Goal: Download file/media

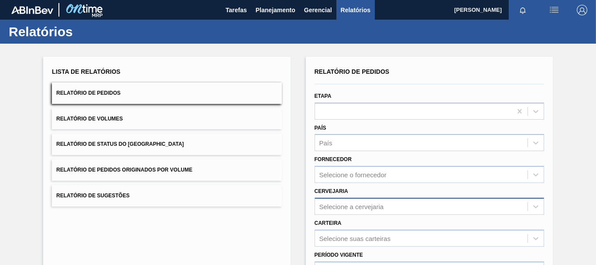
click at [347, 206] on div "Selecione a cervejaria" at bounding box center [351, 205] width 65 height 7
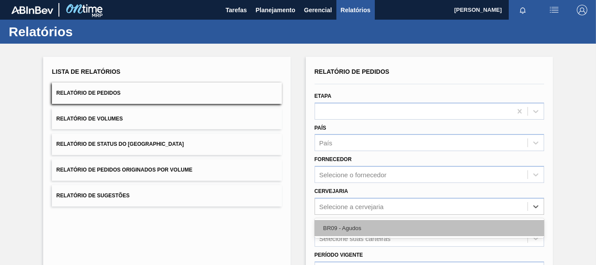
click at [346, 224] on div "BR09 - Agudos" at bounding box center [430, 228] width 230 height 16
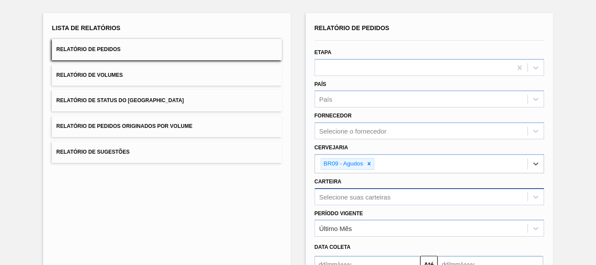
scroll to position [122, 0]
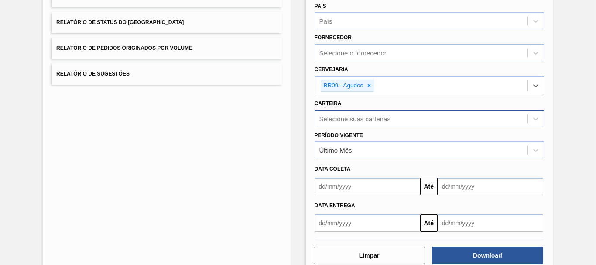
click at [352, 127] on div "Selecione suas carteiras" at bounding box center [430, 118] width 230 height 17
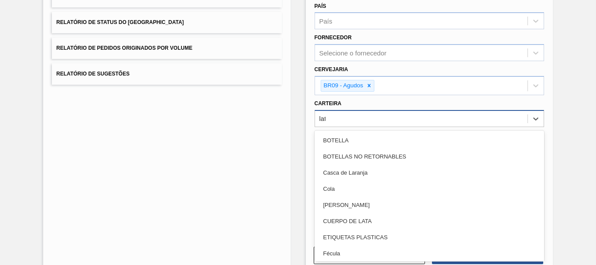
type input "lata"
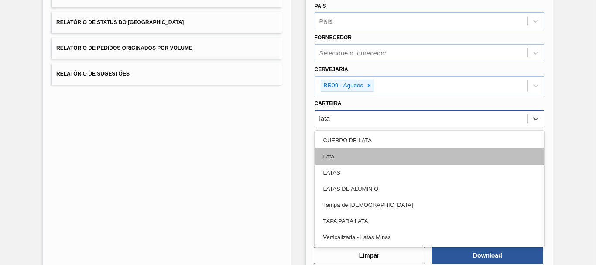
click at [363, 157] on div "Lata" at bounding box center [430, 156] width 230 height 16
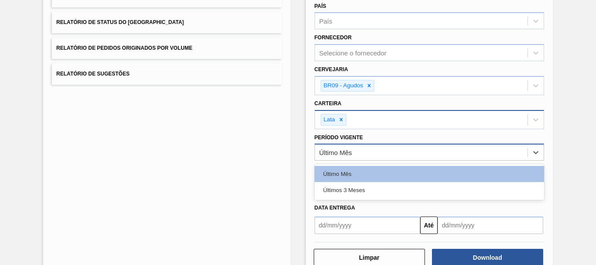
click at [367, 153] on div "Último Mês" at bounding box center [421, 152] width 213 height 13
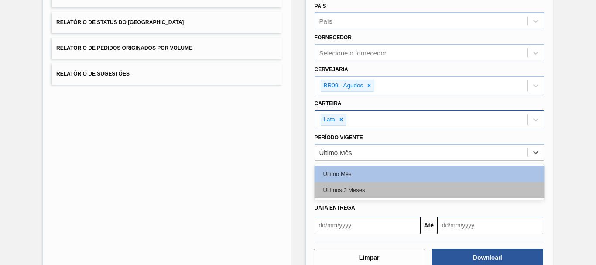
click at [366, 190] on div "Últimos 3 Meses" at bounding box center [430, 190] width 230 height 16
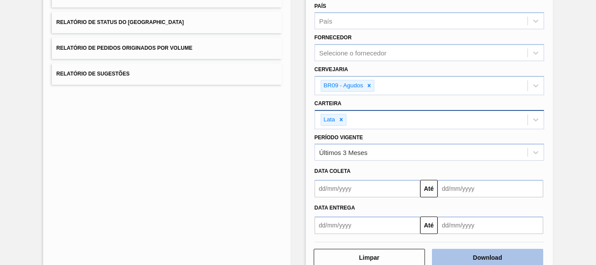
click at [475, 255] on button "Download" at bounding box center [487, 257] width 111 height 17
click at [344, 118] on div at bounding box center [341, 119] width 10 height 11
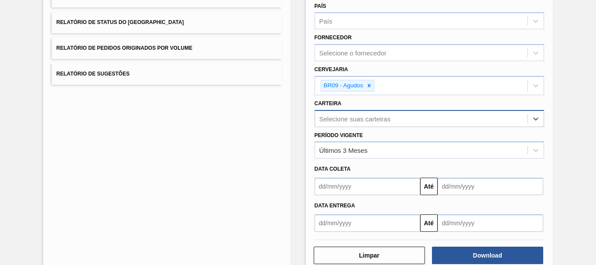
click at [344, 118] on div "Selecione suas carteiras" at bounding box center [354, 118] width 71 height 7
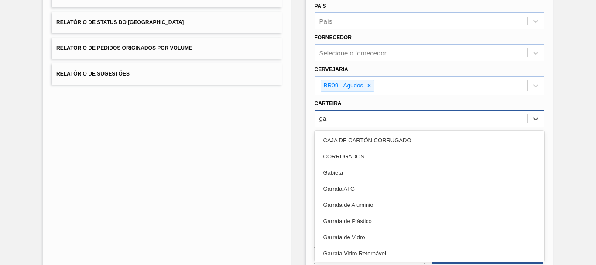
type input "g"
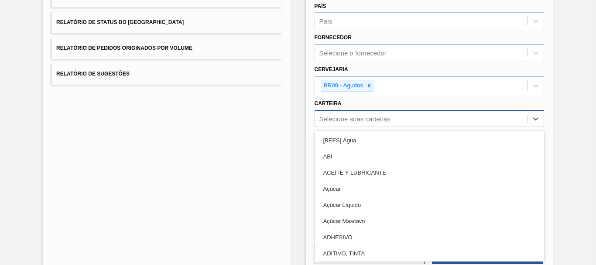
click at [223, 145] on div "Lista de Relatórios Relatório de Pedidos Relatório de Volumes Relatório de Stat…" at bounding box center [166, 104] width 247 height 339
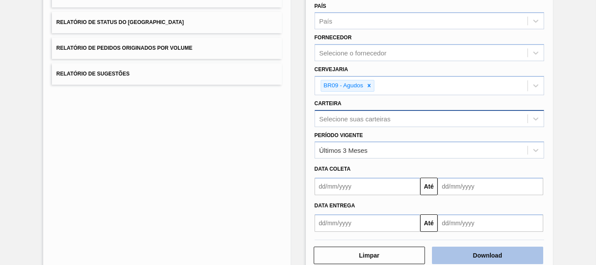
click at [459, 250] on button "Download" at bounding box center [487, 255] width 111 height 17
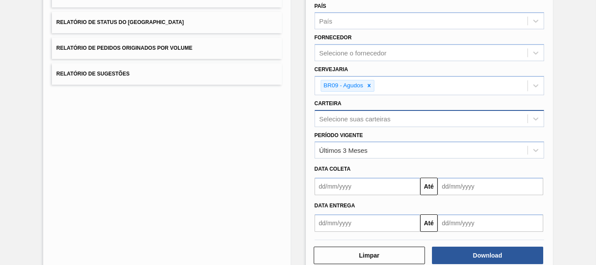
click at [247, 172] on div "Lista de Relatórios Relatório de Pedidos Relatório de Volumes Relatório de Stat…" at bounding box center [166, 104] width 247 height 339
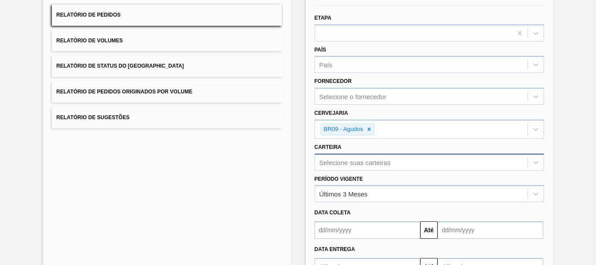
scroll to position [0, 0]
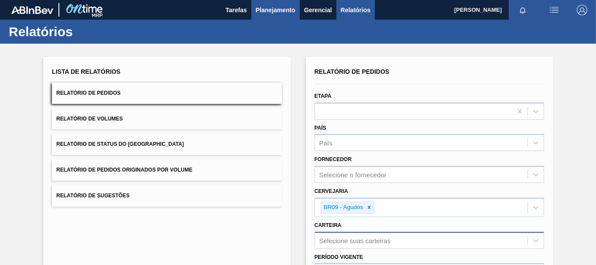
click at [295, 10] on span "Planejamento" at bounding box center [276, 10] width 40 height 10
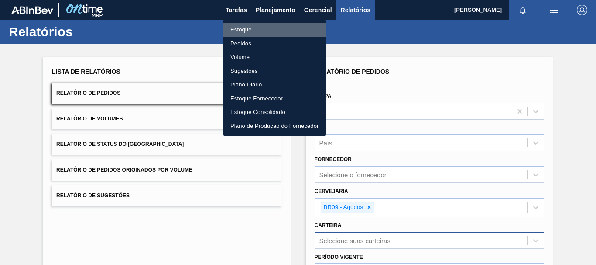
click at [265, 31] on li "Estoque" at bounding box center [274, 30] width 103 height 14
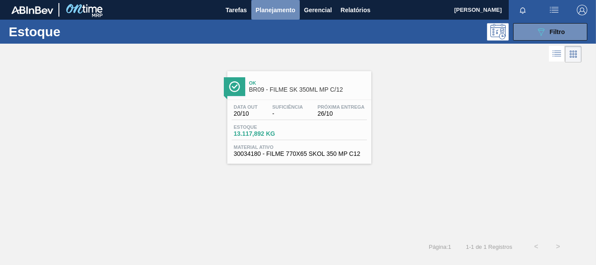
click at [288, 13] on span "Planejamento" at bounding box center [276, 10] width 40 height 10
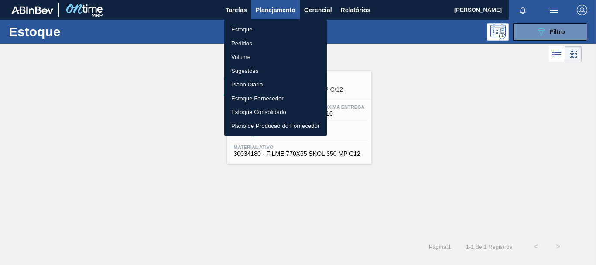
click at [548, 38] on div at bounding box center [298, 132] width 596 height 265
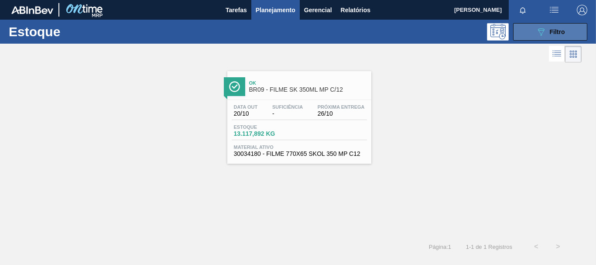
click at [549, 34] on div "089F7B8B-B2A5-4AFE-B5C0-19BA573D28AC Filtro" at bounding box center [550, 32] width 29 height 10
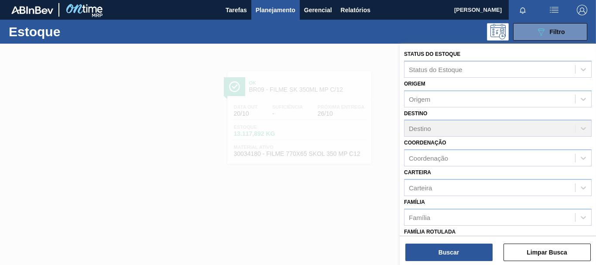
drag, startPoint x: 406, startPoint y: 244, endPoint x: 370, endPoint y: 182, distance: 72.2
click at [370, 182] on div at bounding box center [298, 176] width 596 height 265
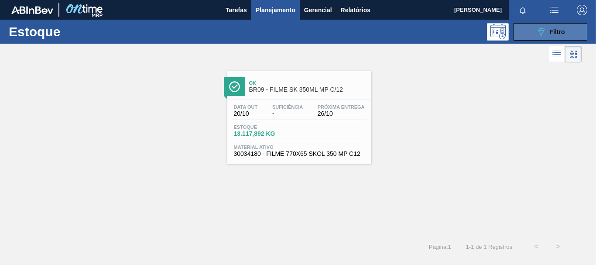
click at [529, 30] on button "089F7B8B-B2A5-4AFE-B5C0-19BA573D28AC Filtro" at bounding box center [550, 31] width 74 height 17
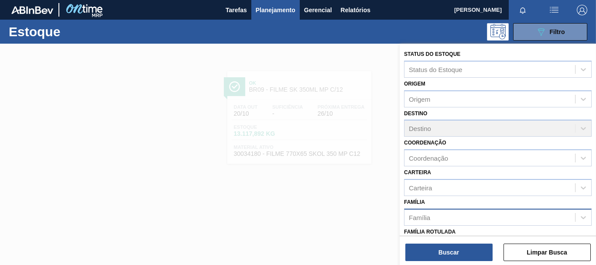
scroll to position [154, 0]
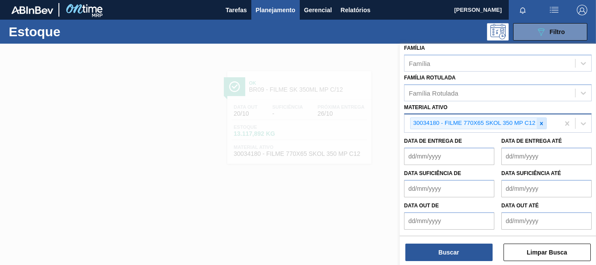
click at [539, 124] on icon at bounding box center [542, 123] width 6 height 6
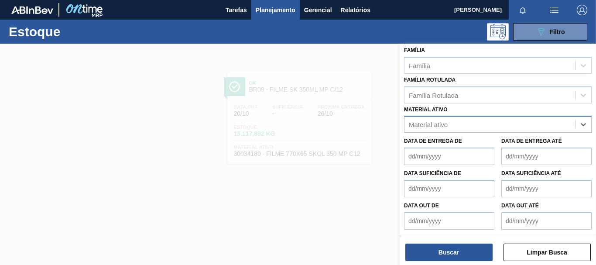
scroll to position [152, 0]
paste ativo "20002715"
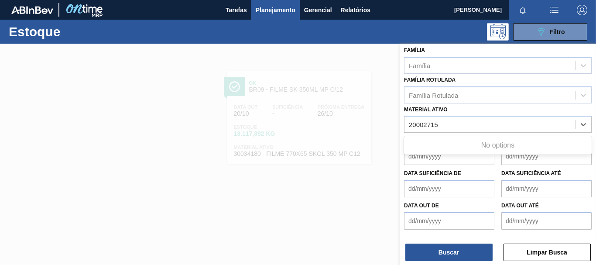
drag, startPoint x: 426, startPoint y: 124, endPoint x: 359, endPoint y: 113, distance: 68.2
click at [400, 113] on div "Status do Estoque Status do Estoque Origem Origem Destino Destino Coordenação C…" at bounding box center [498, 176] width 196 height 265
type ativo "20002715"
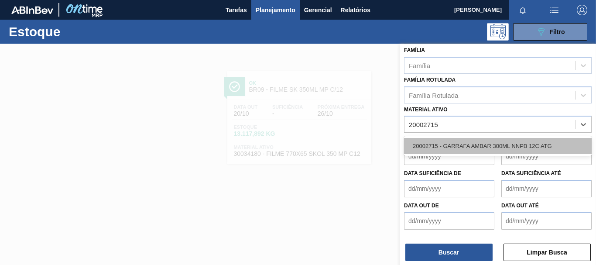
click at [437, 148] on div "20002715 - GARRAFA AMBAR 300ML NNPB 12C ATG" at bounding box center [498, 146] width 188 height 16
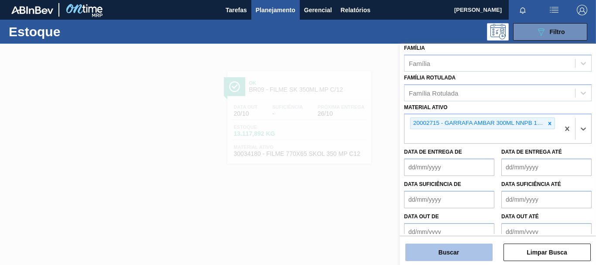
click at [419, 250] on button "Buscar" at bounding box center [448, 252] width 87 height 17
